Goal: Check status: Check status

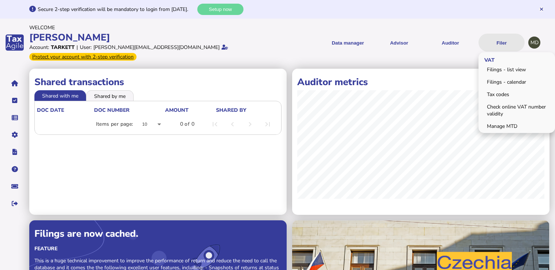
click at [501, 40] on button "Filer" at bounding box center [501, 43] width 46 height 18
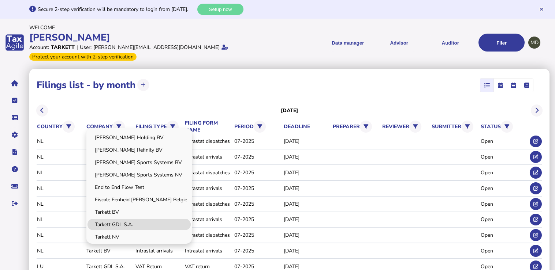
click at [116, 226] on link "Tarkett GDL S.A." at bounding box center [138, 224] width 103 height 11
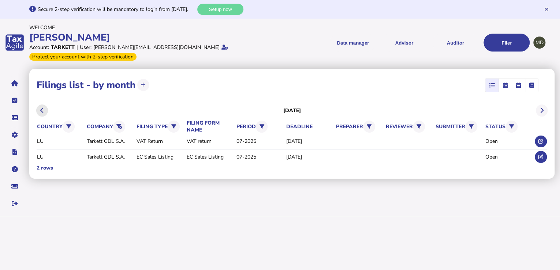
click at [43, 110] on icon at bounding box center [42, 110] width 4 height 0
drag, startPoint x: 538, startPoint y: 104, endPoint x: 523, endPoint y: 123, distance: 24.7
click at [538, 105] on button at bounding box center [542, 111] width 12 height 12
click at [541, 155] on icon at bounding box center [540, 157] width 5 height 5
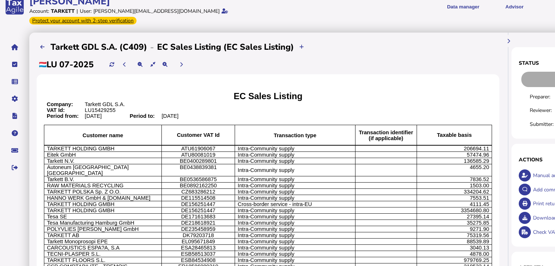
scroll to position [88, 0]
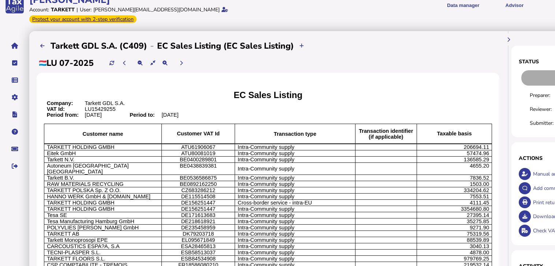
scroll to position [29, 0]
